Goal: Information Seeking & Learning: Get advice/opinions

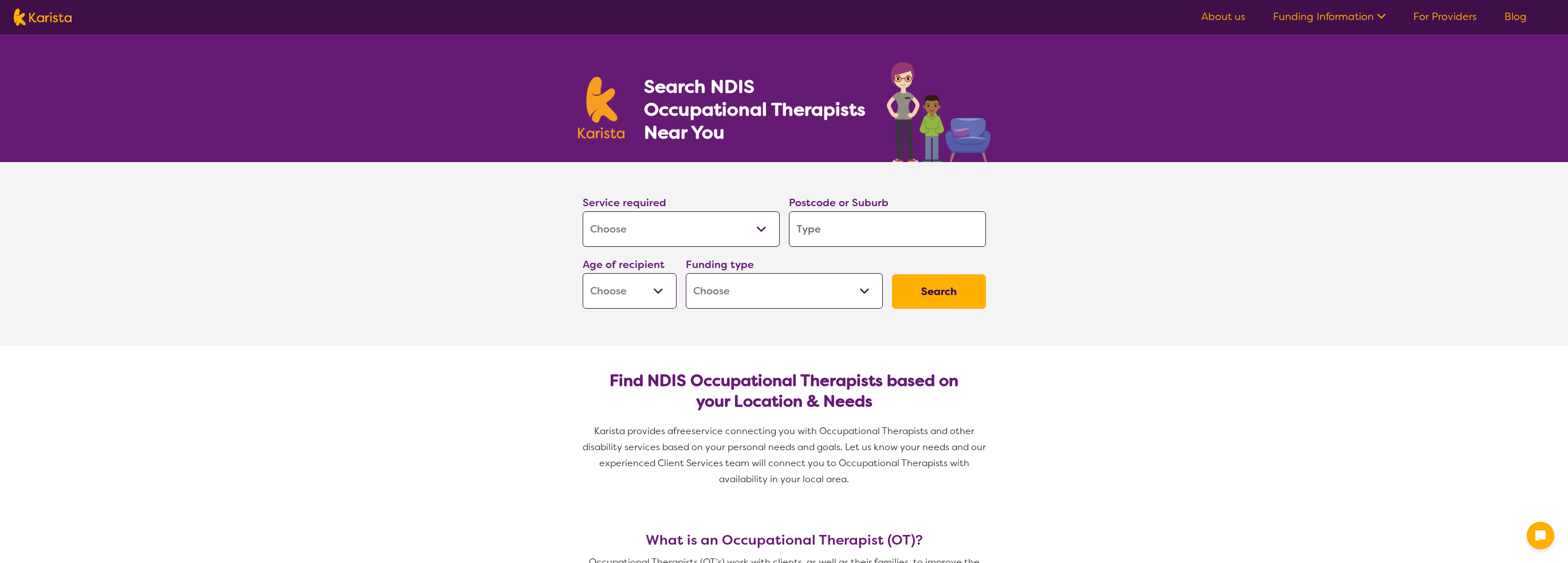
select select "[MEDICAL_DATA]"
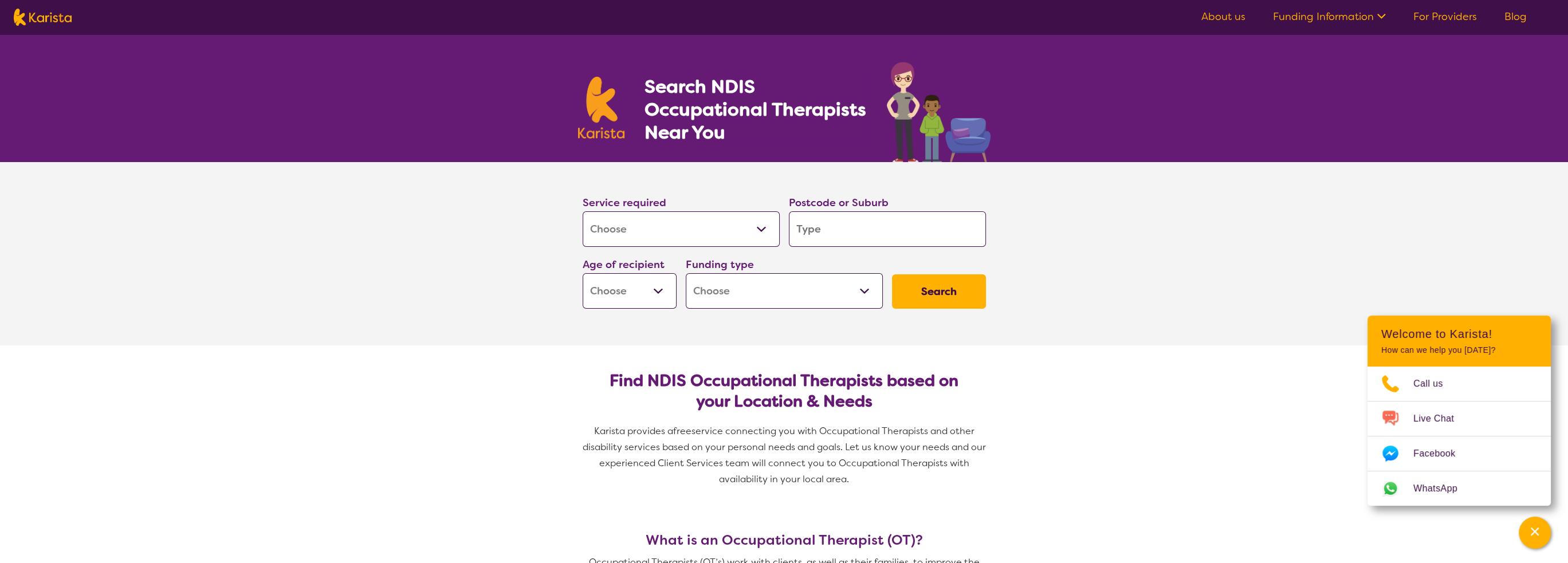
click at [840, 222] on input "search" at bounding box center [888, 229] width 197 height 35
type input "2"
type input "23"
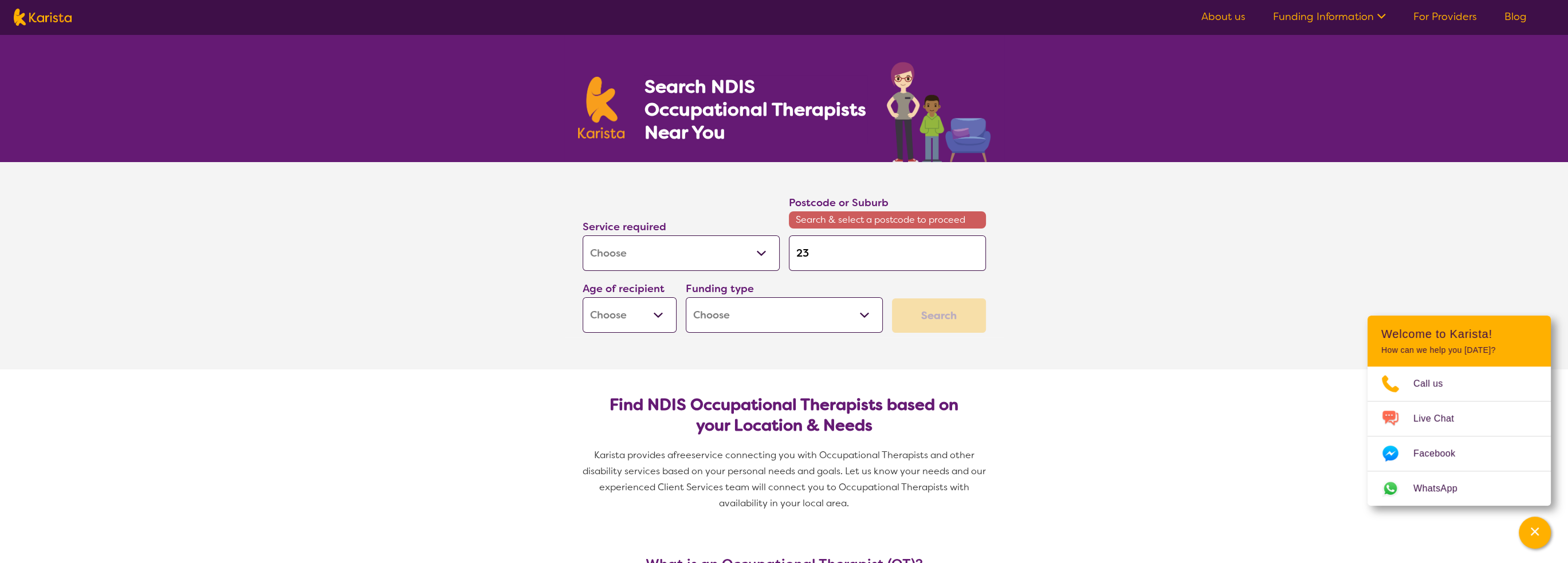
type input "232"
type input "2322"
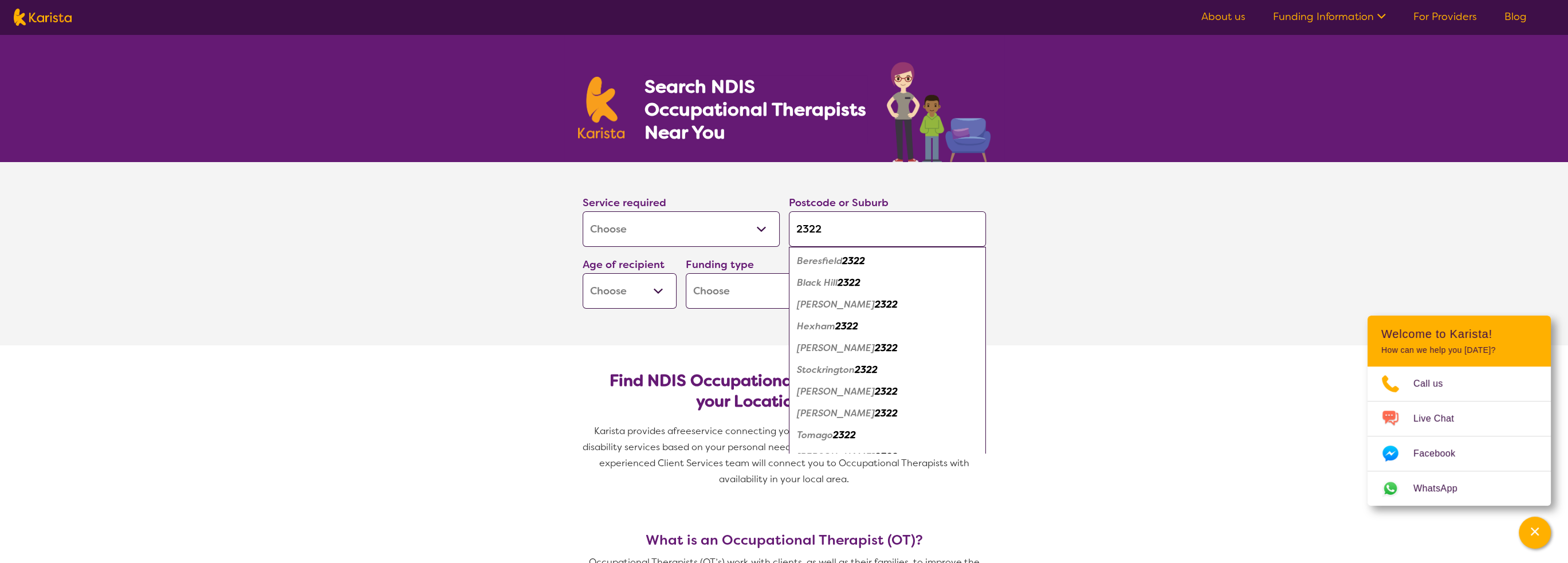
type input "2322"
drag, startPoint x: 811, startPoint y: 298, endPoint x: 811, endPoint y: 313, distance: 15.0
click at [811, 313] on div "[PERSON_NAME] 2322" at bounding box center [888, 304] width 186 height 21
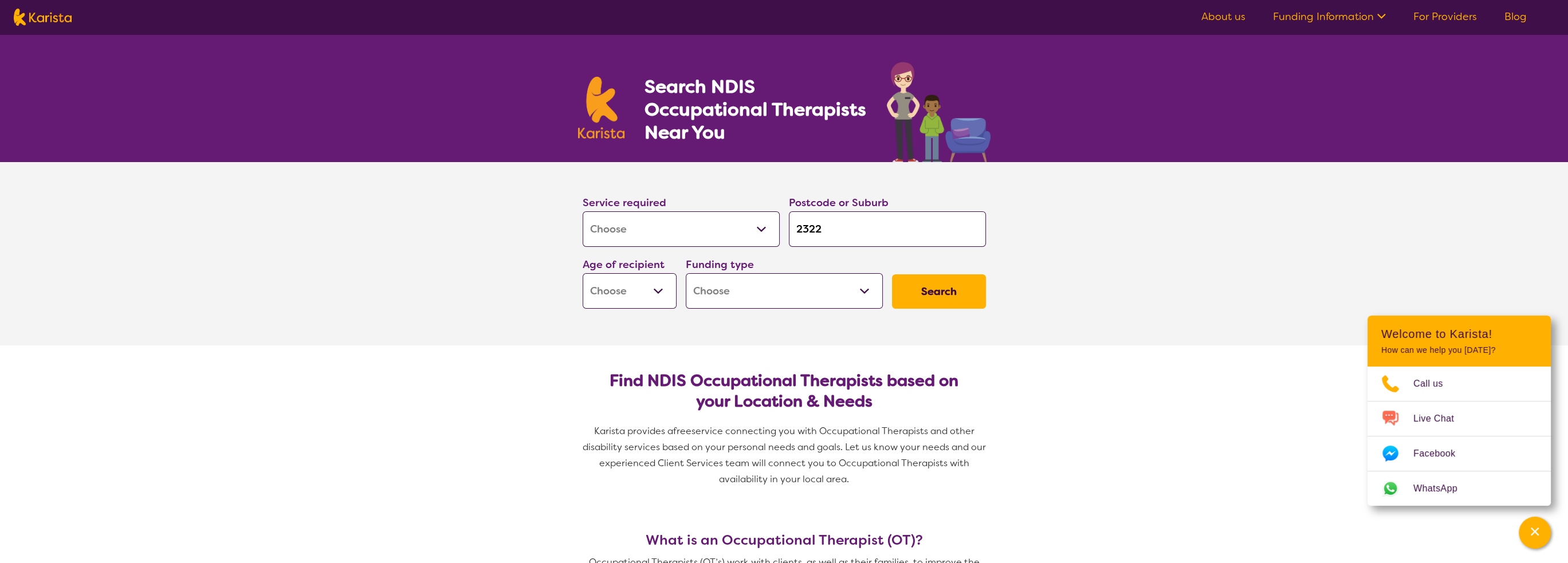
click at [653, 300] on select "Early Childhood - 0 to 9 Child - 10 to 11 Adolescent - 12 to 17 Adult - 18 to 6…" at bounding box center [630, 290] width 94 height 35
select select "EC"
click at [583, 273] on select "Early Childhood - 0 to 9 Child - 10 to 11 Adolescent - 12 to 17 Adult - 18 to 6…" at bounding box center [630, 290] width 94 height 35
select select "EC"
click at [724, 297] on select "Home Care Package (HCP) National Disability Insurance Scheme (NDIS) I don't know" at bounding box center [785, 290] width 197 height 35
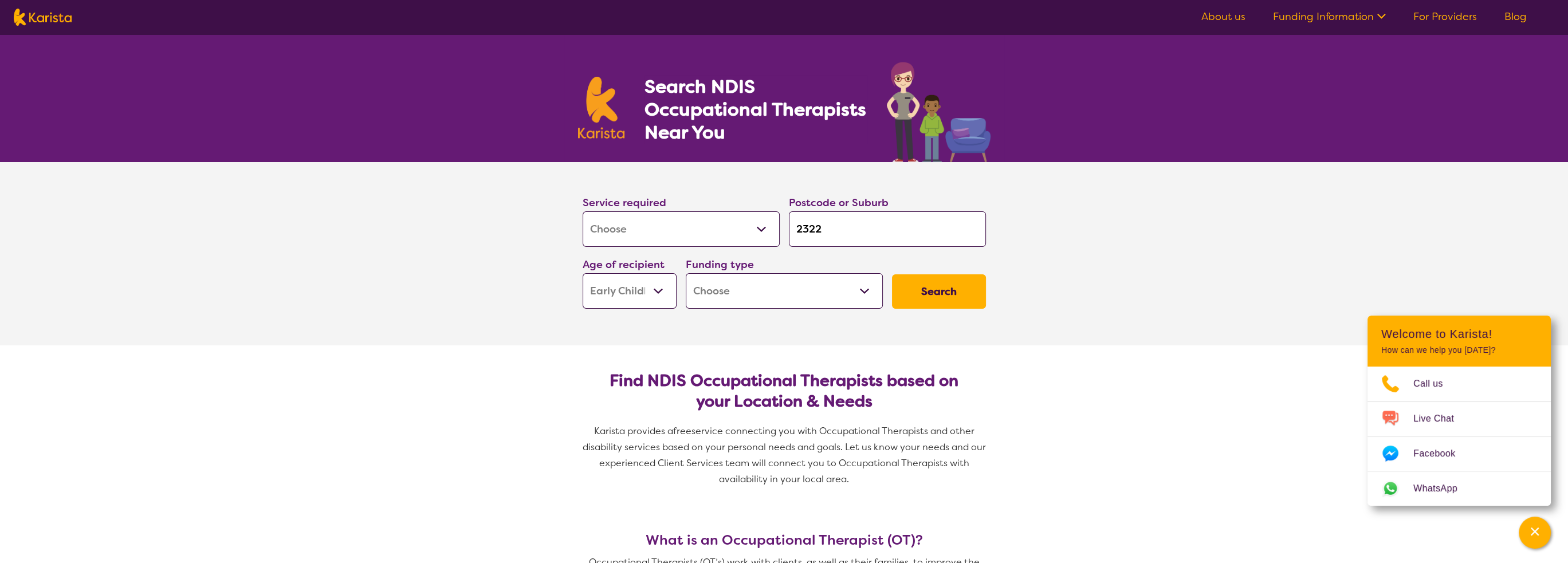
select select "NDIS"
click at [686, 273] on select "Home Care Package (HCP) National Disability Insurance Scheme (NDIS) I don't know" at bounding box center [785, 290] width 197 height 35
select select "NDIS"
click at [951, 284] on button "Search" at bounding box center [939, 291] width 94 height 34
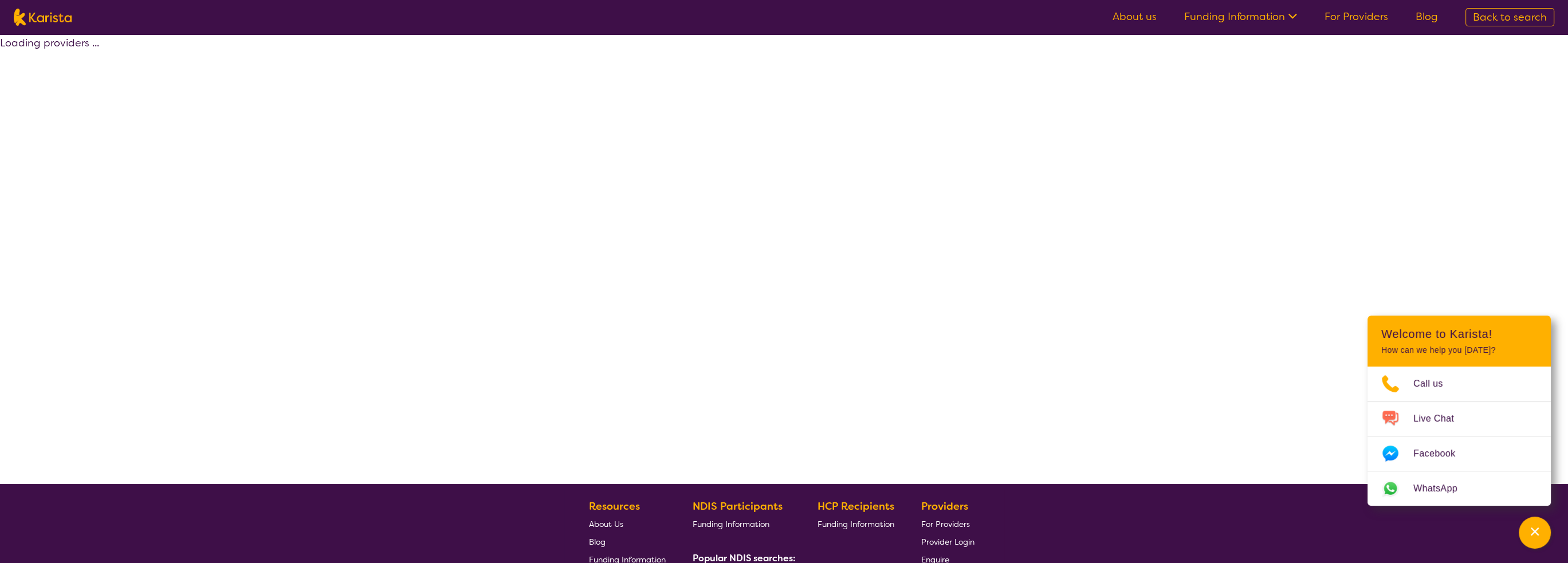
select select "by_score"
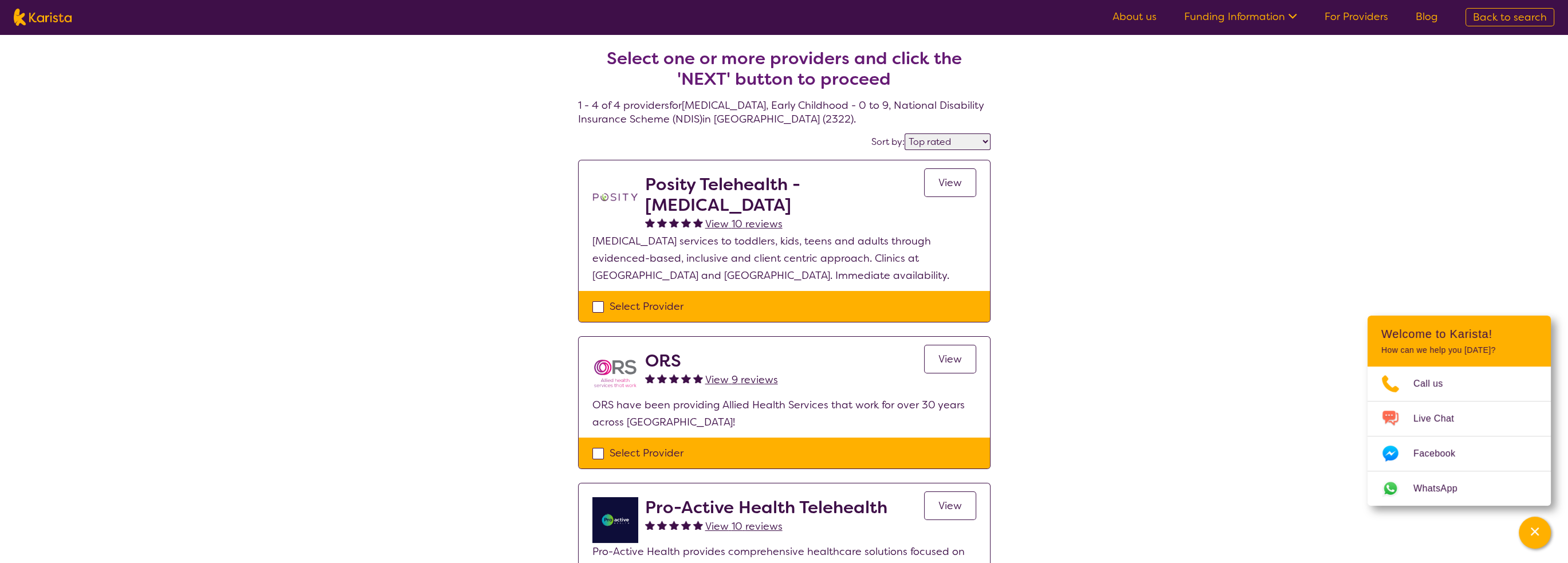
click at [847, 187] on h2 "Posity Telehealth - [MEDICAL_DATA]" at bounding box center [785, 195] width 279 height 41
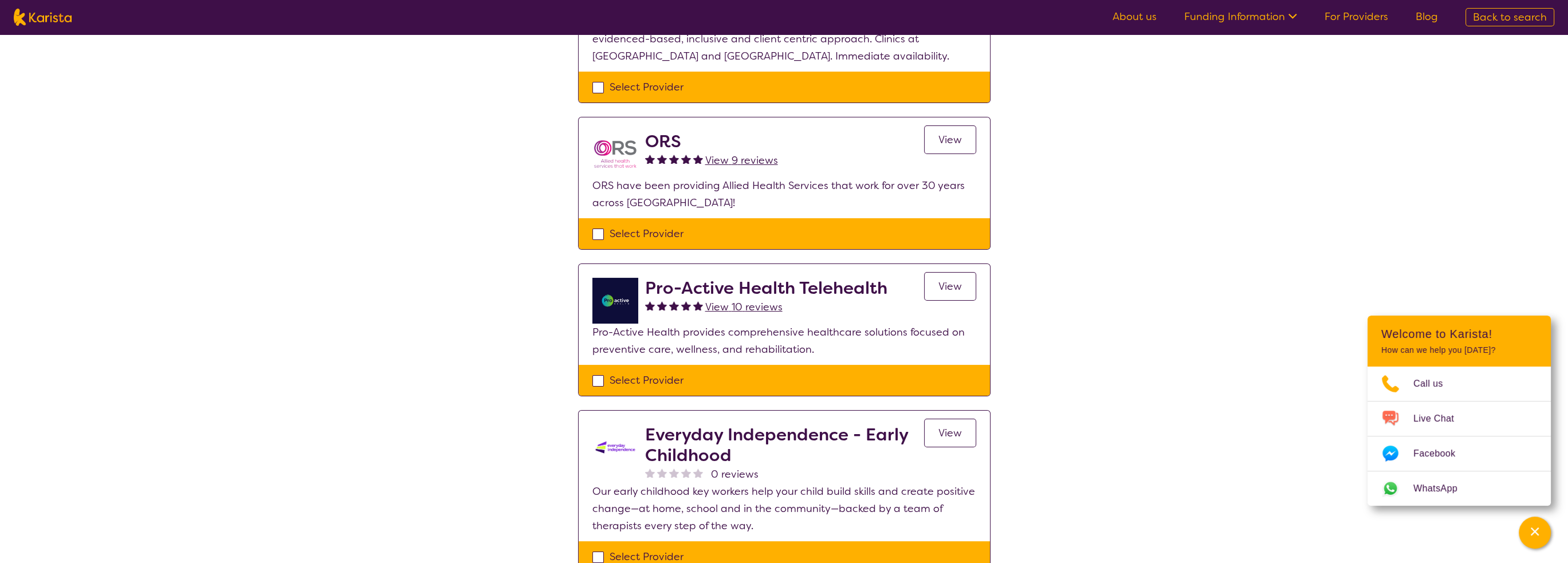
scroll to position [401, 0]
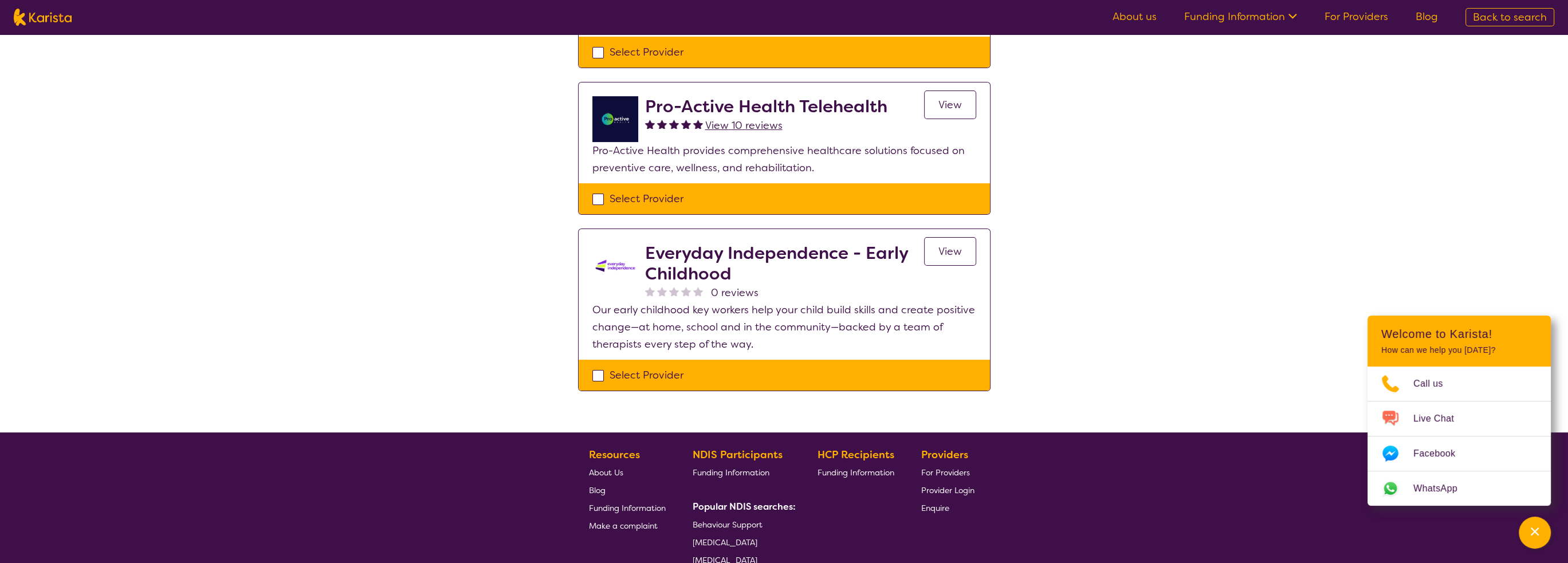
click at [956, 249] on span "View" at bounding box center [949, 252] width 23 height 14
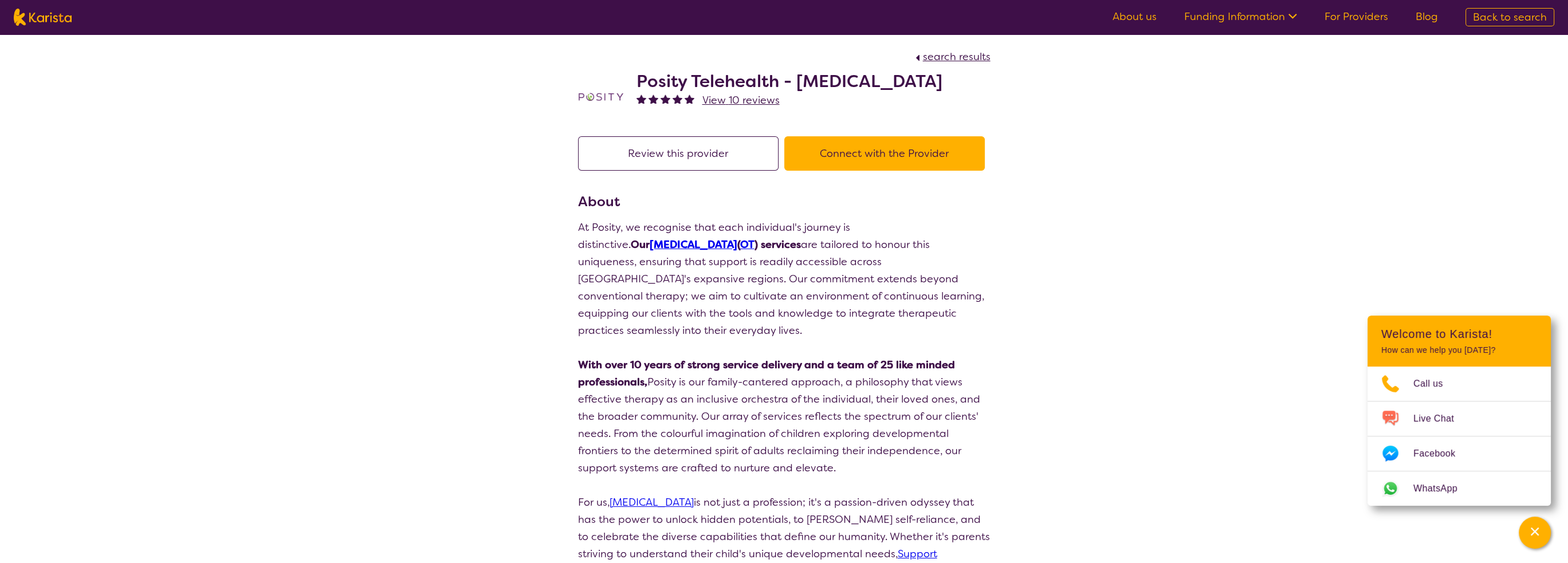
click at [961, 155] on button "Connect with the Provider" at bounding box center [885, 153] width 200 height 34
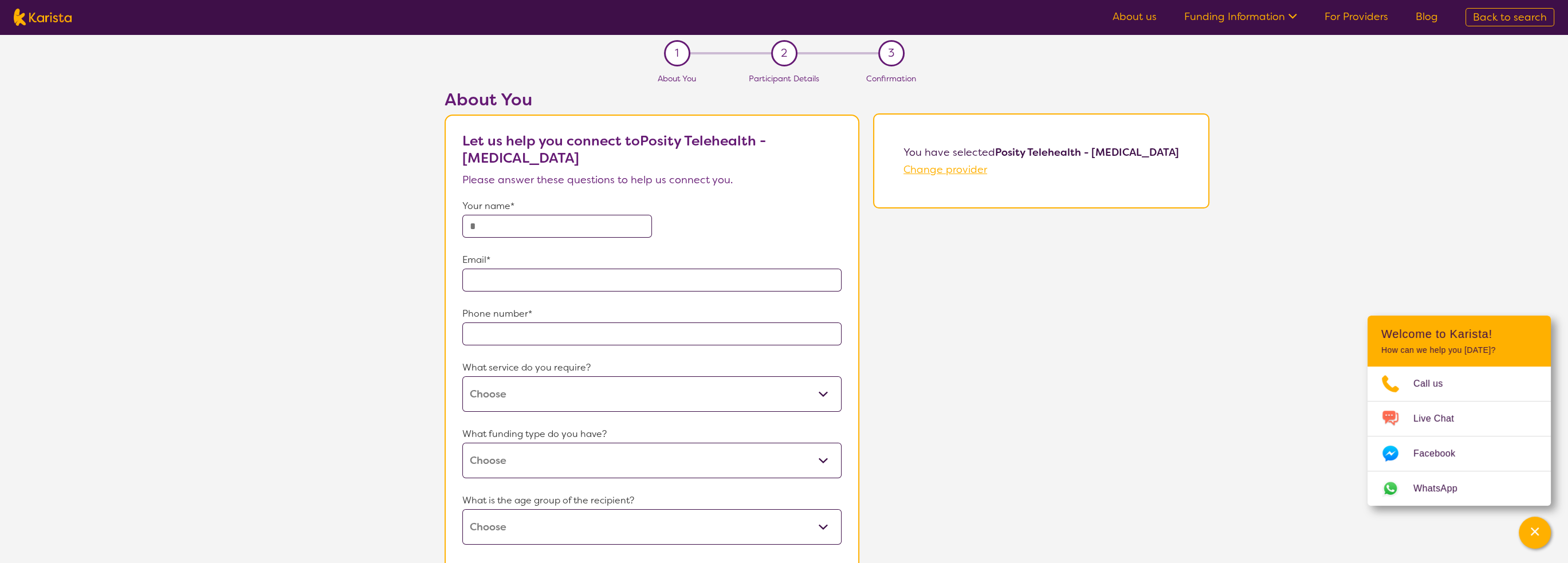
click at [542, 220] on input "text" at bounding box center [557, 226] width 189 height 23
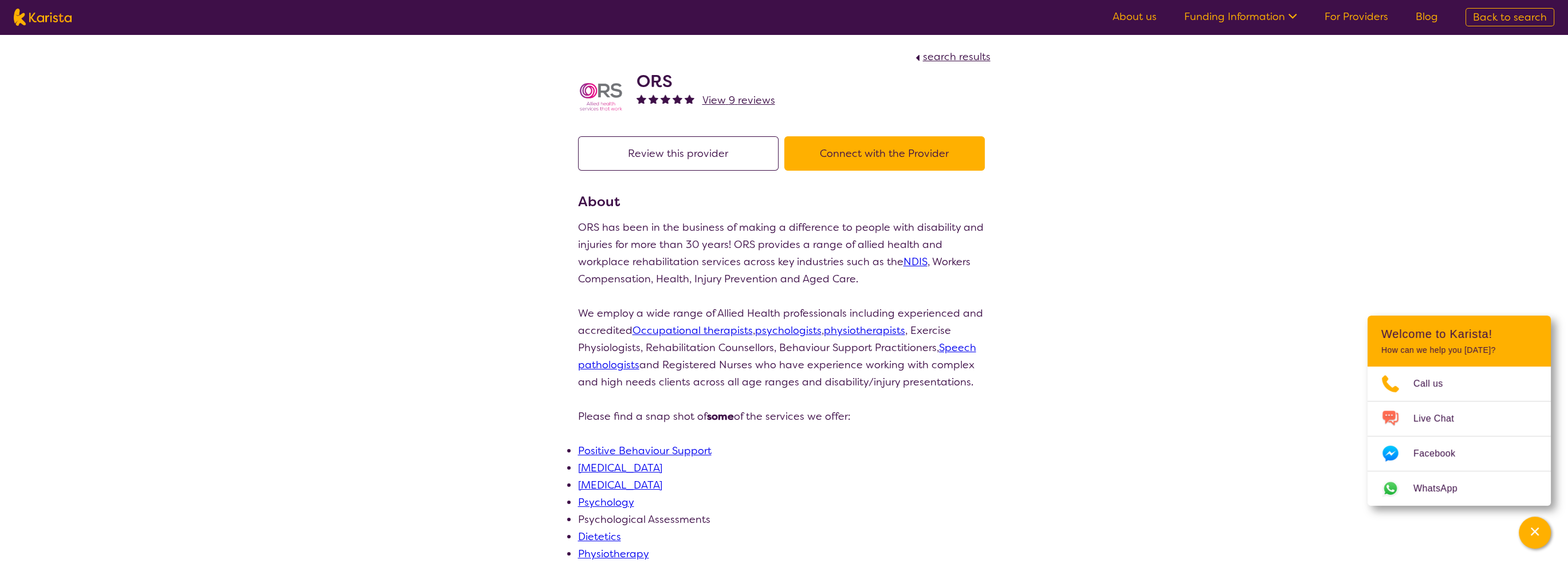
click at [651, 83] on h2 "ORS" at bounding box center [706, 81] width 139 height 21
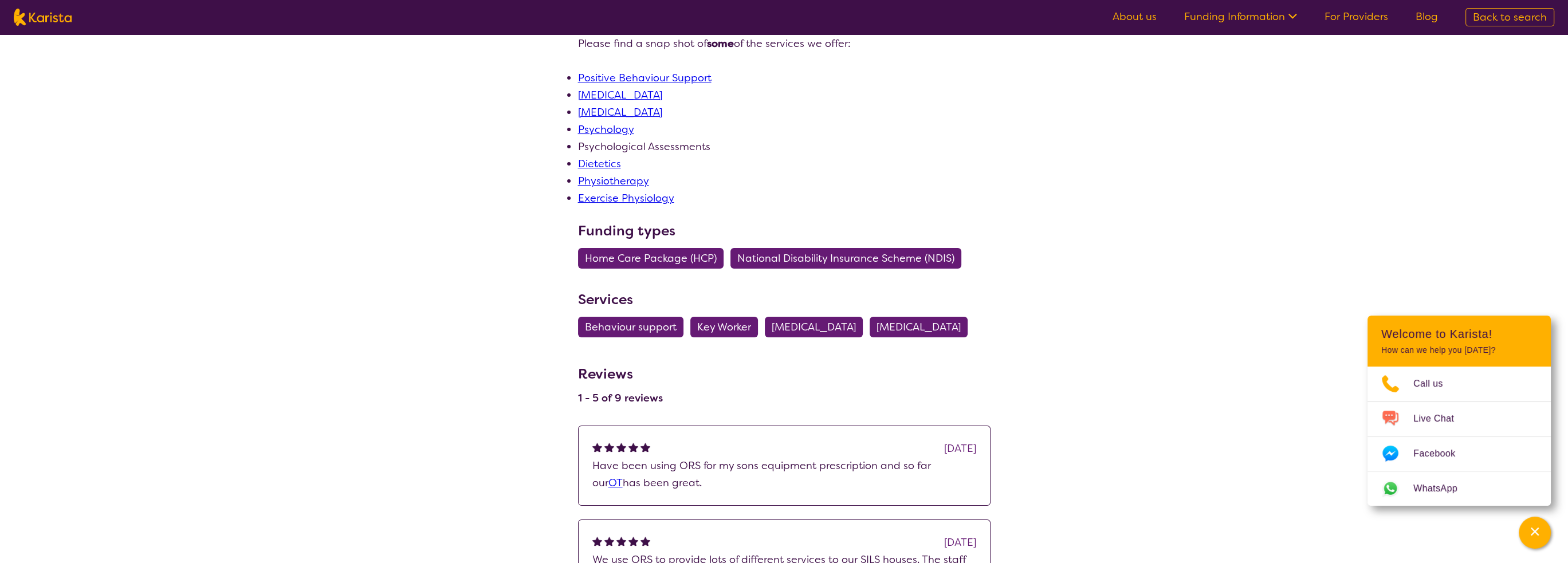
scroll to position [401, 0]
